Goal: Information Seeking & Learning: Learn about a topic

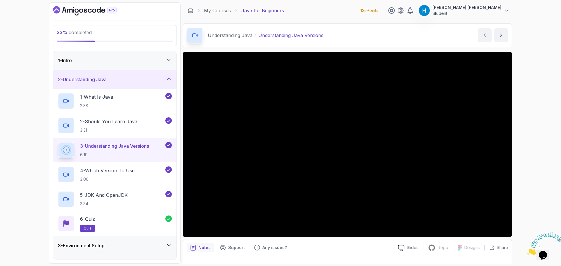
click at [72, 13] on icon "Dashboard" at bounding box center [85, 10] width 64 height 9
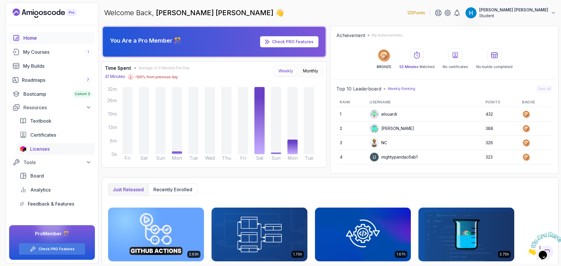
click at [39, 146] on span "Licenses" at bounding box center [40, 149] width 20 height 7
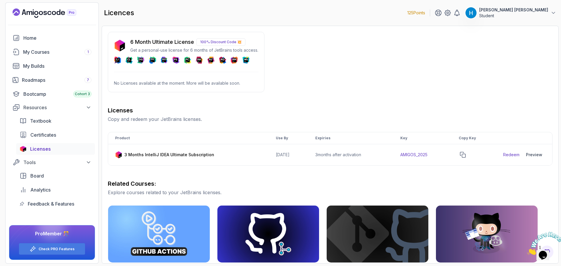
click at [156, 83] on p "No Licenses available at the moment. More will be available soon." at bounding box center [186, 83] width 144 height 6
click at [193, 137] on th "Product" at bounding box center [188, 138] width 161 height 12
click at [429, 176] on div "Licenses Copy and redeem your JetBrains licenses. Product Use By Expiries Key C…" at bounding box center [330, 243] width 445 height 274
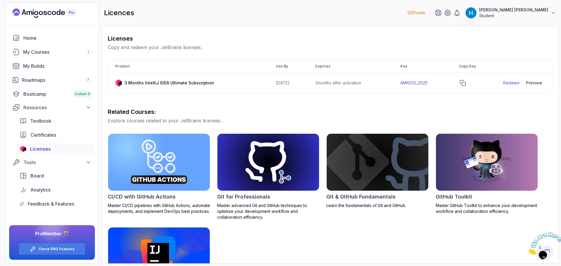
scroll to position [29, 0]
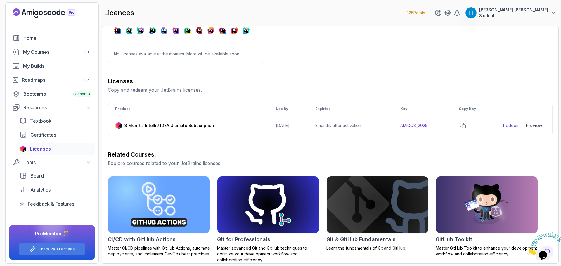
click at [154, 87] on p "Copy and redeem your JetBrains licenses." at bounding box center [330, 90] width 445 height 7
click at [165, 88] on p "Copy and redeem your JetBrains licenses." at bounding box center [330, 90] width 445 height 7
click at [511, 124] on link "Redeem" at bounding box center [511, 126] width 16 height 6
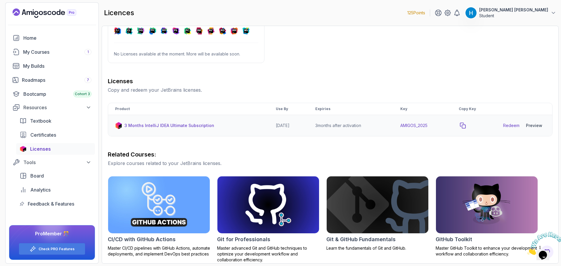
click at [466, 127] on icon "copy-button" at bounding box center [462, 125] width 5 height 5
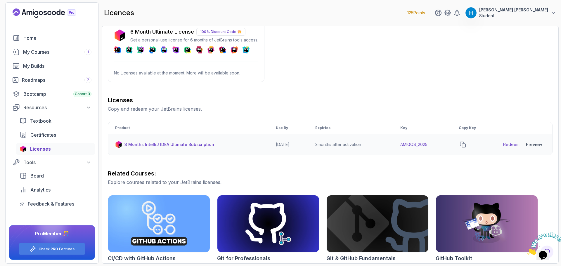
scroll to position [0, 0]
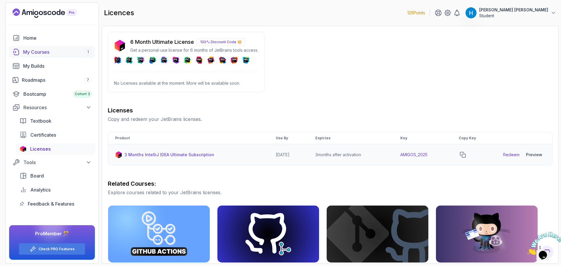
click at [69, 52] on div "My Courses 1" at bounding box center [57, 52] width 68 height 7
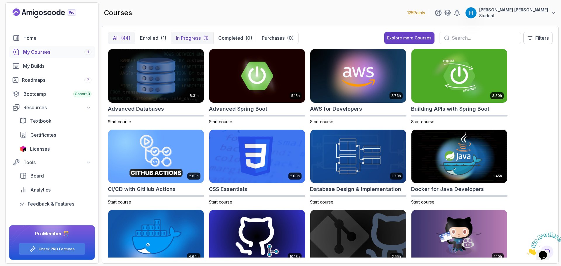
click at [188, 36] on p "In Progress" at bounding box center [188, 37] width 25 height 7
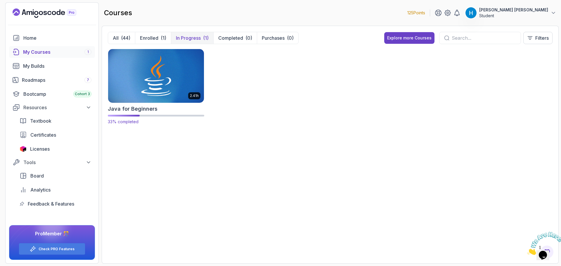
click at [155, 87] on img at bounding box center [156, 76] width 101 height 56
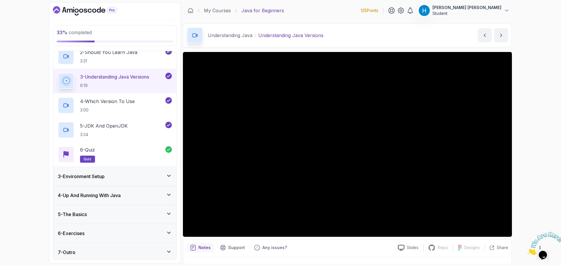
scroll to position [71, 0]
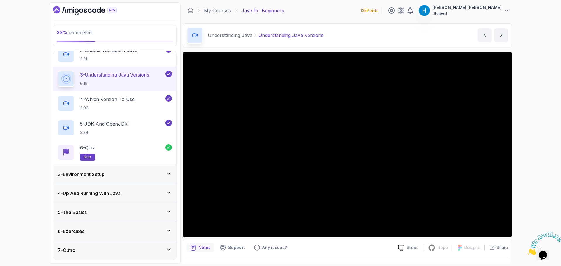
click at [164, 174] on div "3 - Environment Setup" at bounding box center [115, 174] width 114 height 7
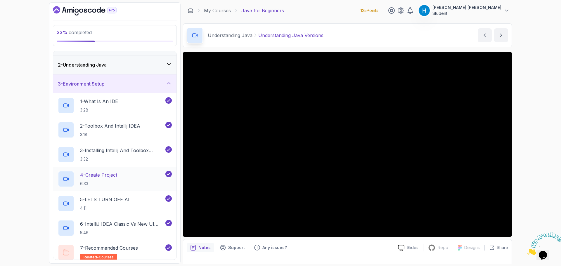
scroll to position [29, 0]
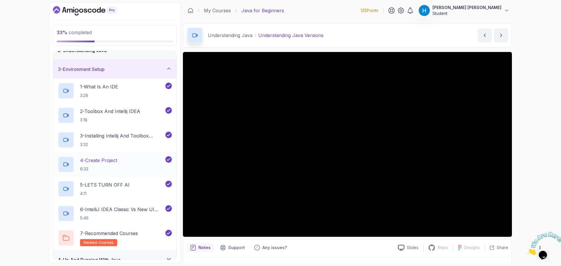
click at [141, 161] on div "4 - Create Project 6:33" at bounding box center [111, 164] width 106 height 16
click at [132, 190] on div "5 - LETS TURN OFF AI 4:11" at bounding box center [111, 189] width 106 height 16
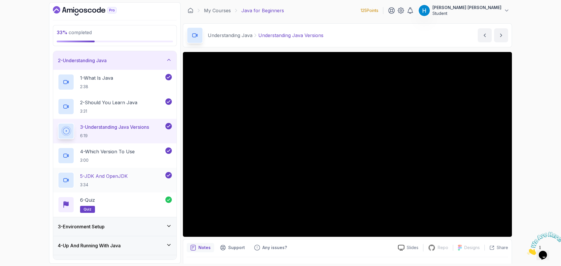
scroll to position [29, 0]
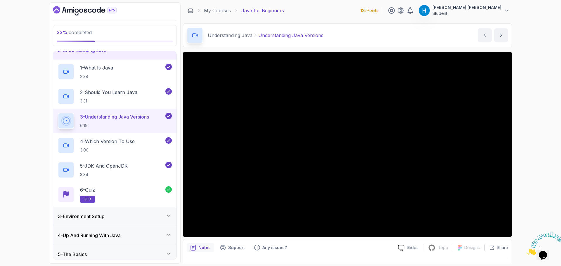
click at [115, 213] on div "3 - Environment Setup" at bounding box center [115, 216] width 114 height 7
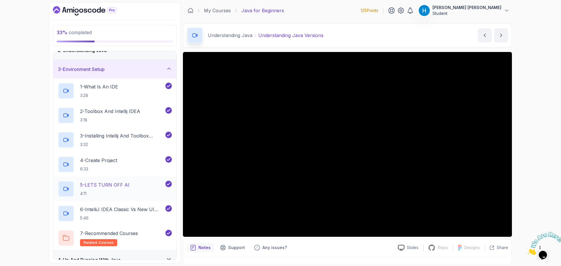
click at [127, 182] on p "5 - LETS TURN OFF AI" at bounding box center [104, 185] width 49 height 7
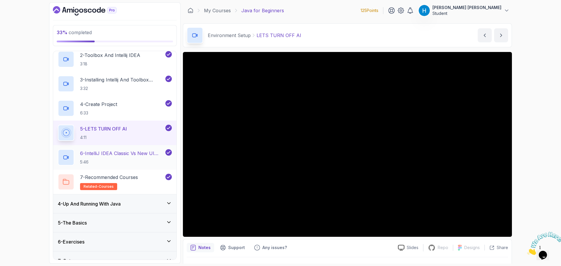
scroll to position [88, 0]
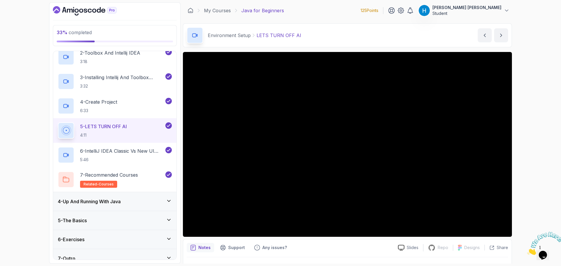
click at [116, 201] on h3 "4 - Up And Running With Java" at bounding box center [89, 201] width 63 height 7
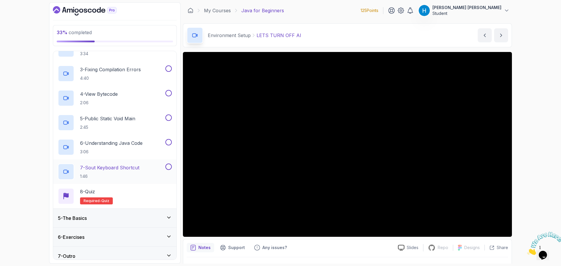
scroll to position [120, 0]
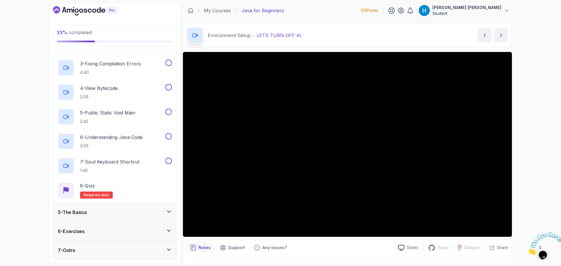
click at [124, 215] on div "5 - The Basics" at bounding box center [115, 212] width 114 height 7
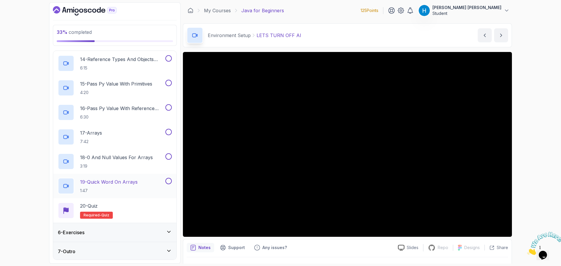
scroll to position [415, 0]
click at [121, 230] on div "6 - Exercises" at bounding box center [115, 231] width 114 height 7
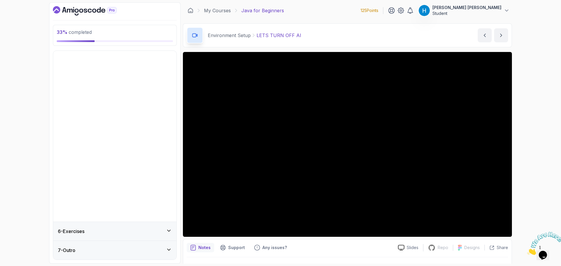
scroll to position [0, 0]
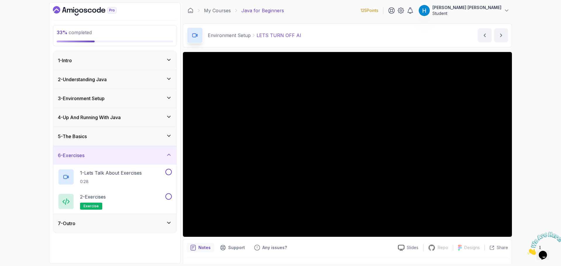
click at [124, 220] on div "7 - Outro" at bounding box center [115, 223] width 114 height 7
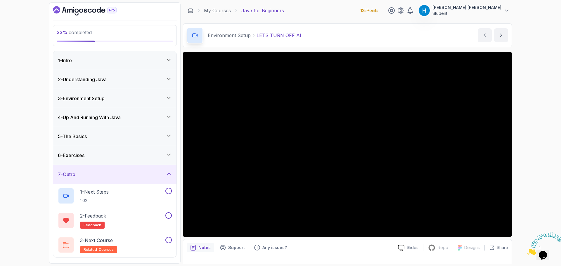
click at [109, 144] on div "5 - The Basics" at bounding box center [114, 136] width 123 height 19
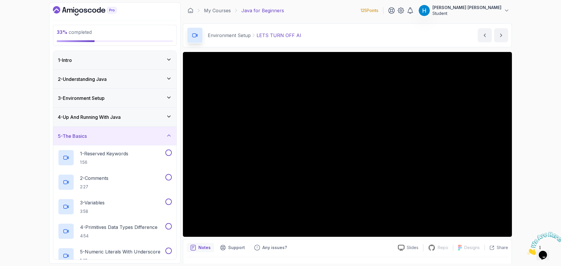
click at [143, 117] on div "4 - Up And Running With Java" at bounding box center [115, 117] width 114 height 7
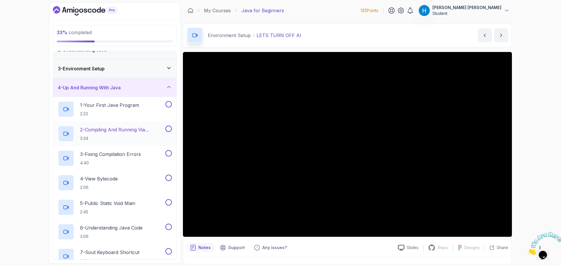
scroll to position [29, 0]
click at [130, 111] on h2 "1 - Your First Java Program 2:23" at bounding box center [109, 109] width 59 height 15
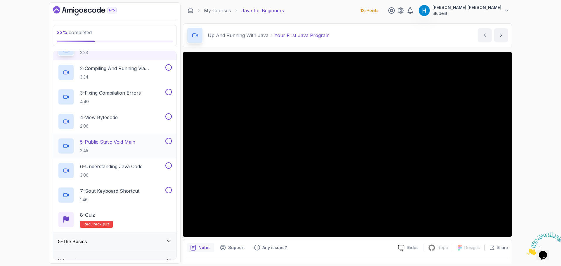
scroll to position [62, 0]
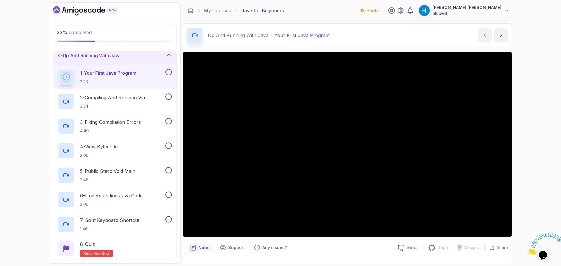
click at [539, 175] on div "33 % completed 1 - Intro 2 - Understanding Java 3 - Environment Setup 4 - Up An…" at bounding box center [280, 133] width 561 height 266
click at [165, 72] on button at bounding box center [168, 72] width 6 height 6
click at [144, 97] on p "2 - Compiling And Running Via Terminal" at bounding box center [122, 97] width 84 height 7
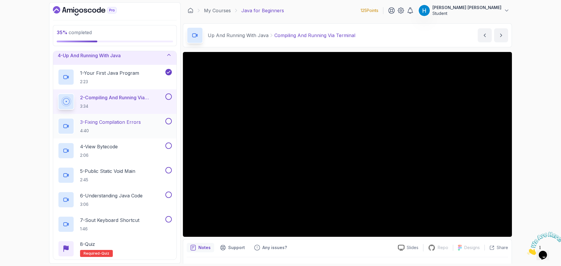
click at [112, 122] on p "3 - Fixing Compilation Errors" at bounding box center [110, 122] width 61 height 7
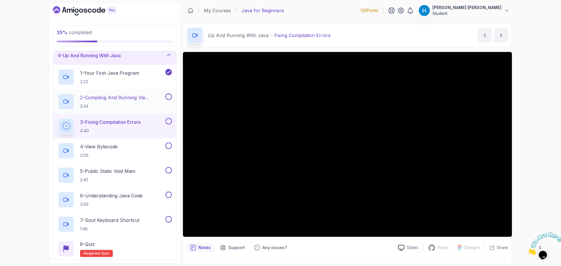
click at [125, 103] on p "3:34" at bounding box center [122, 106] width 84 height 6
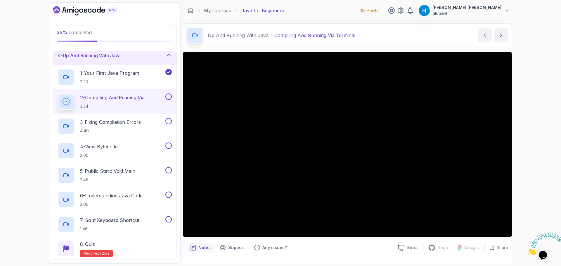
click at [166, 97] on button at bounding box center [168, 97] width 6 height 6
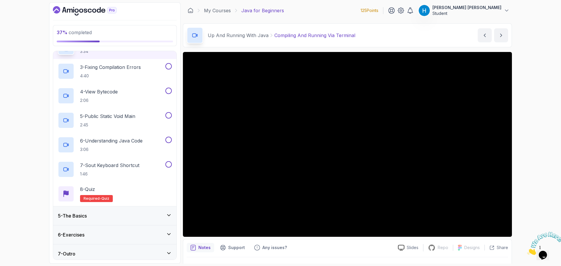
scroll to position [120, 0]
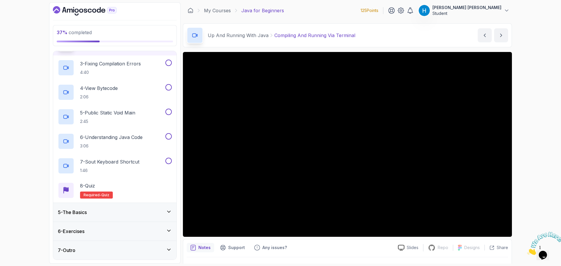
click at [140, 218] on div "5 - The Basics" at bounding box center [114, 212] width 123 height 19
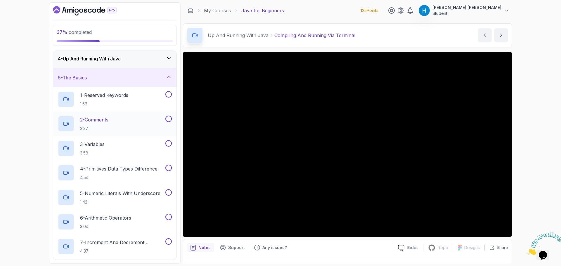
scroll to position [29, 0]
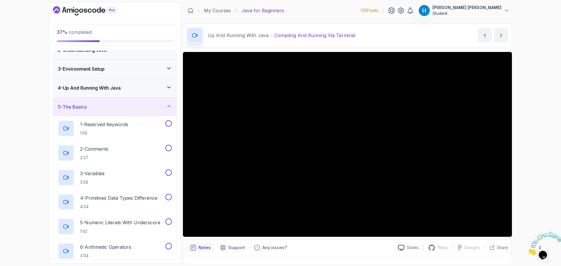
click at [145, 92] on div "4 - Up And Running With Java" at bounding box center [114, 88] width 123 height 19
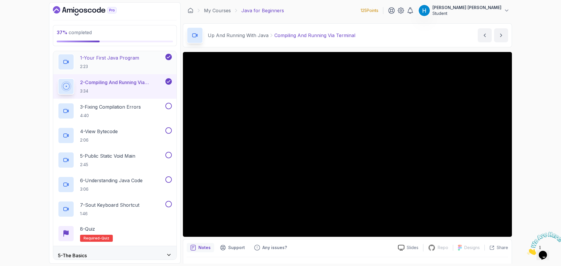
scroll to position [88, 0]
